Goal: Find contact information: Find contact information

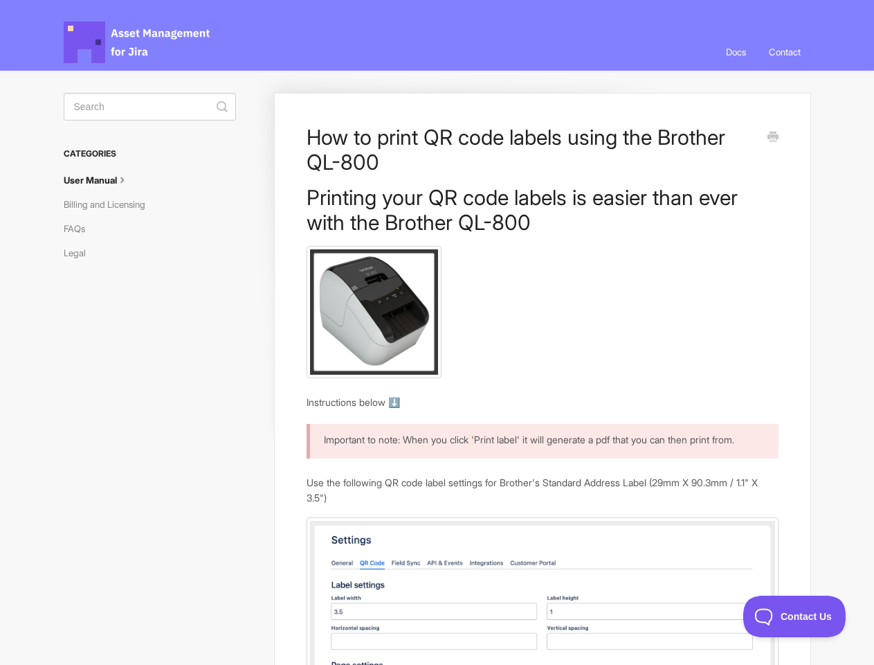
click at [783, 52] on link "Contact" at bounding box center [785, 51] width 53 height 37
click at [222, 107] on icon "submit" at bounding box center [222, 106] width 11 height 11
click at [795, 616] on span "Contact Us" at bounding box center [795, 616] width 102 height 10
